Goal: Check status: Check status

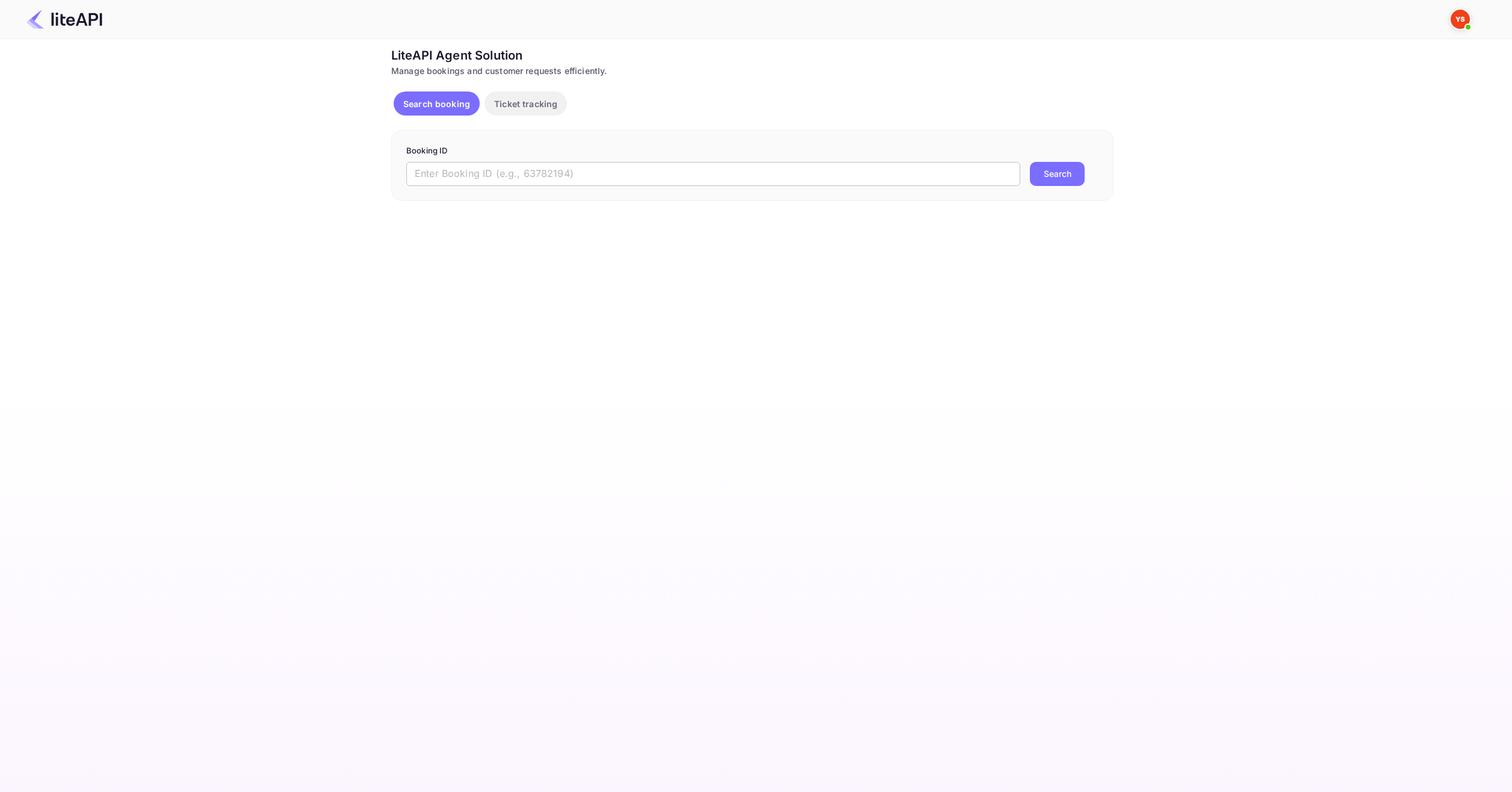
click at [607, 173] on input "text" at bounding box center [713, 173] width 614 height 24
paste input "9006168"
type input "9006168"
click at [1101, 160] on div "Booking ID 9006168 ​ Search" at bounding box center [753, 165] width 722 height 71
click at [1067, 170] on button "Search" at bounding box center [1057, 173] width 55 height 24
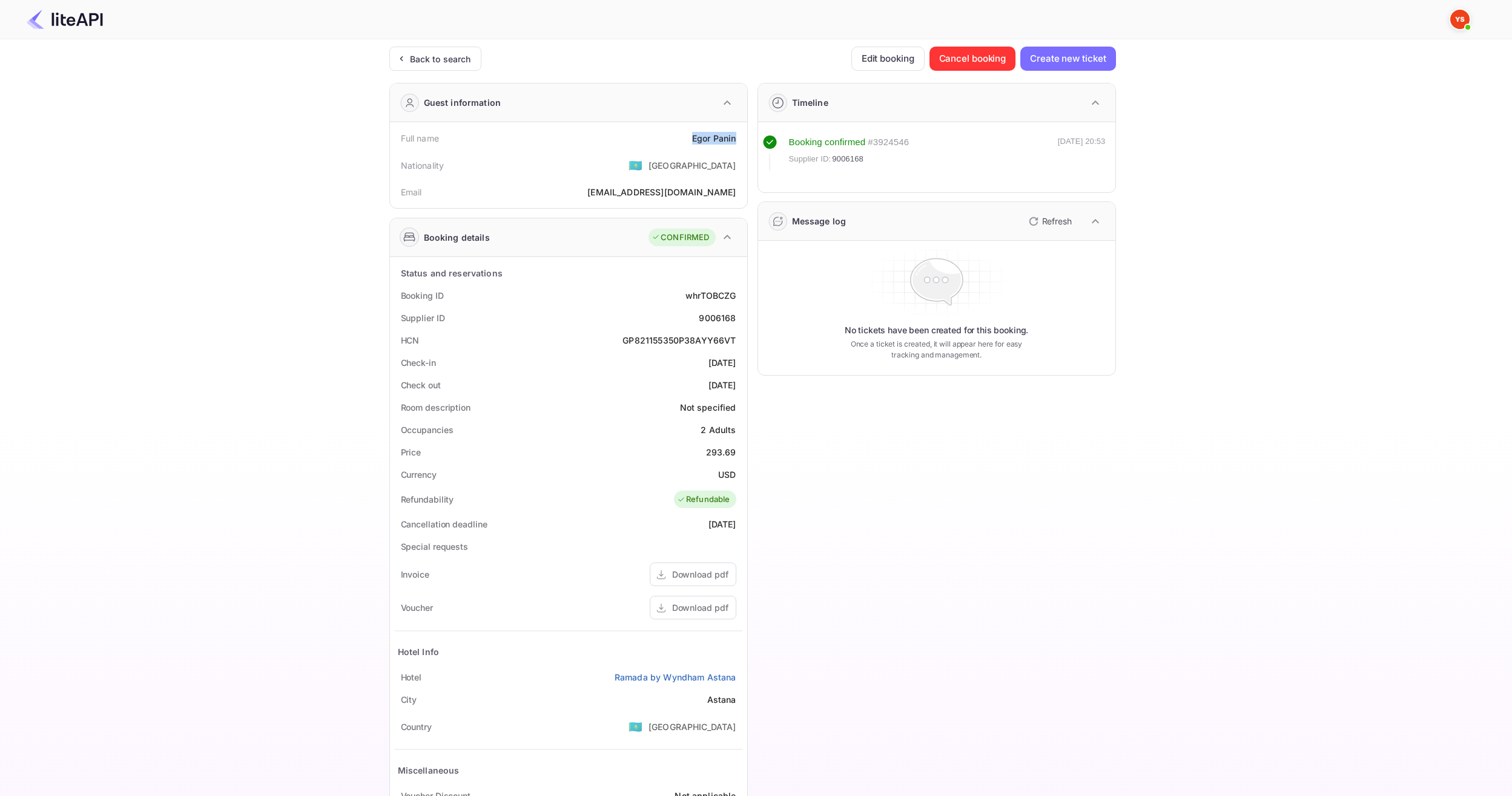
drag, startPoint x: 681, startPoint y: 136, endPoint x: 734, endPoint y: 139, distance: 53.1
click at [734, 139] on div "Full name [PERSON_NAME]" at bounding box center [568, 138] width 348 height 23
copy div "[PERSON_NAME]"
click at [735, 448] on div "Price 293.69" at bounding box center [568, 452] width 348 height 23
copy div "293.69"
